Goal: Leave review/rating: Leave review/rating

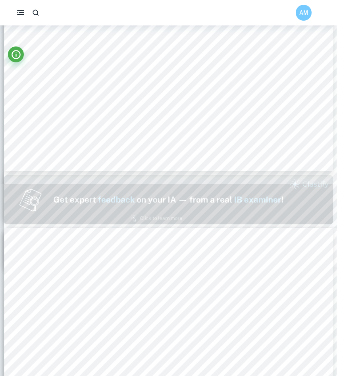
scroll to position [321, 0]
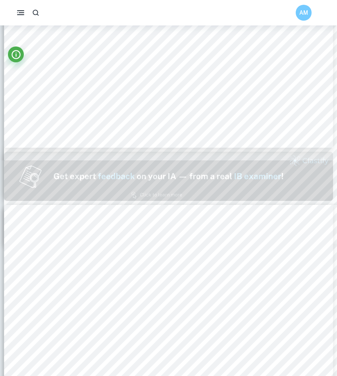
type input "2"
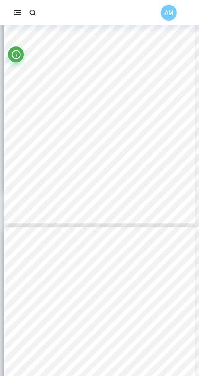
scroll to position [0, 0]
